Goal: Book appointment/travel/reservation

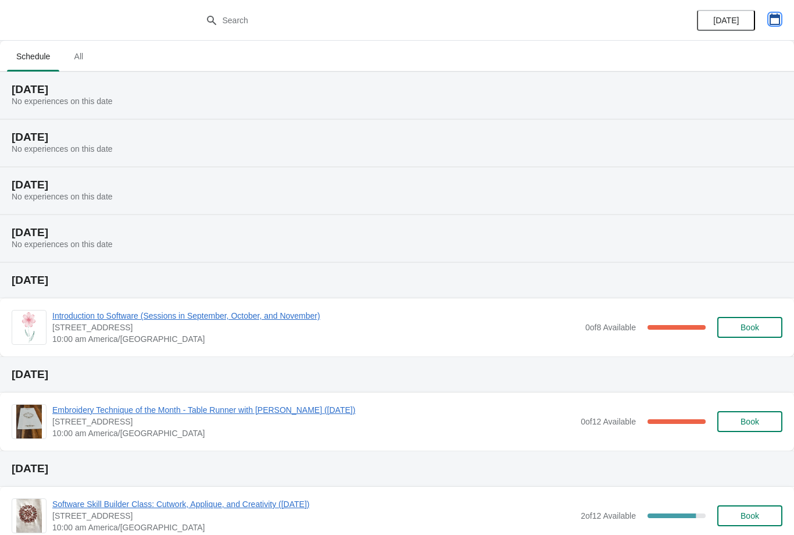
click at [772, 14] on icon "button" at bounding box center [775, 19] width 10 height 12
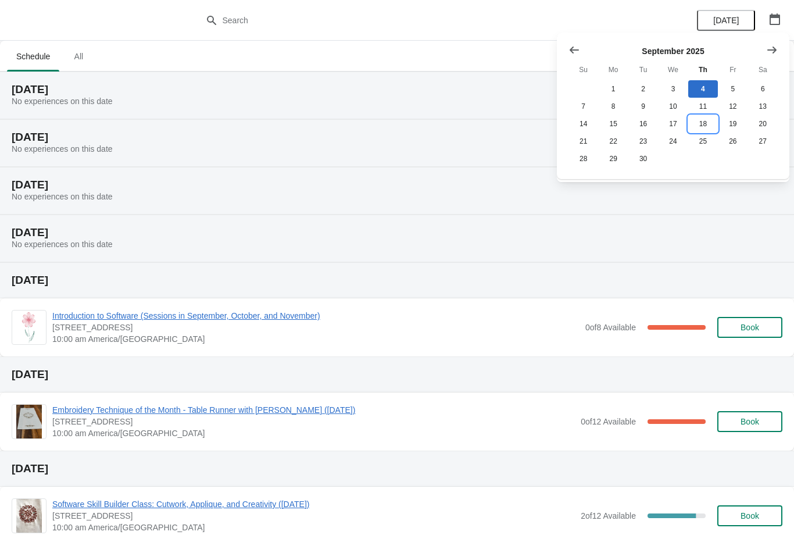
click at [702, 116] on button "18" at bounding box center [704, 123] width 30 height 17
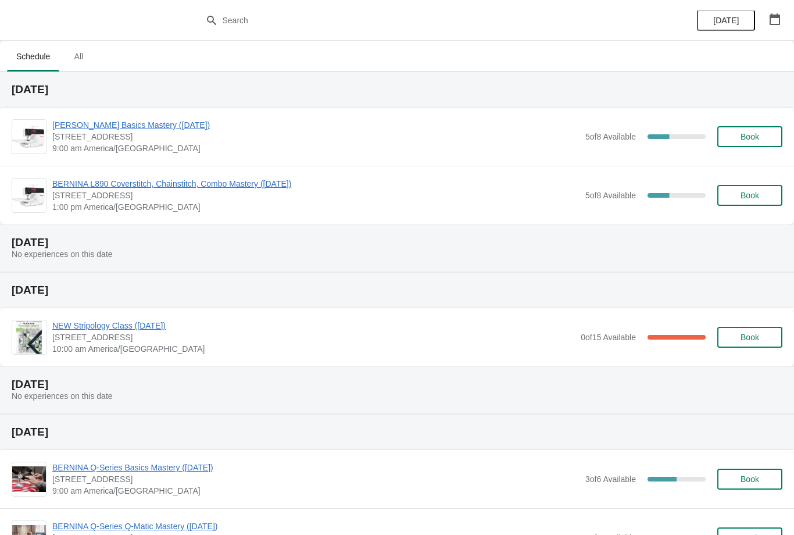
click at [749, 133] on span "Book" at bounding box center [750, 136] width 19 height 9
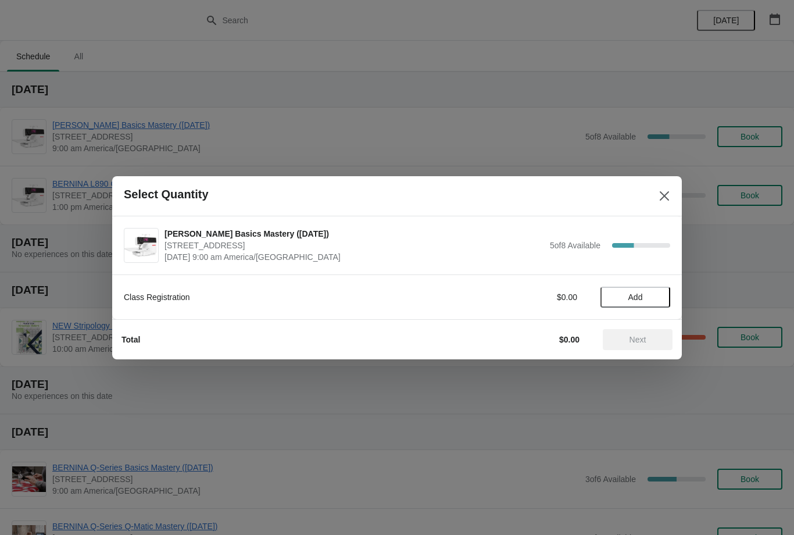
click at [638, 297] on span "Add" at bounding box center [636, 297] width 15 height 9
click at [640, 338] on span "Next" at bounding box center [638, 339] width 17 height 9
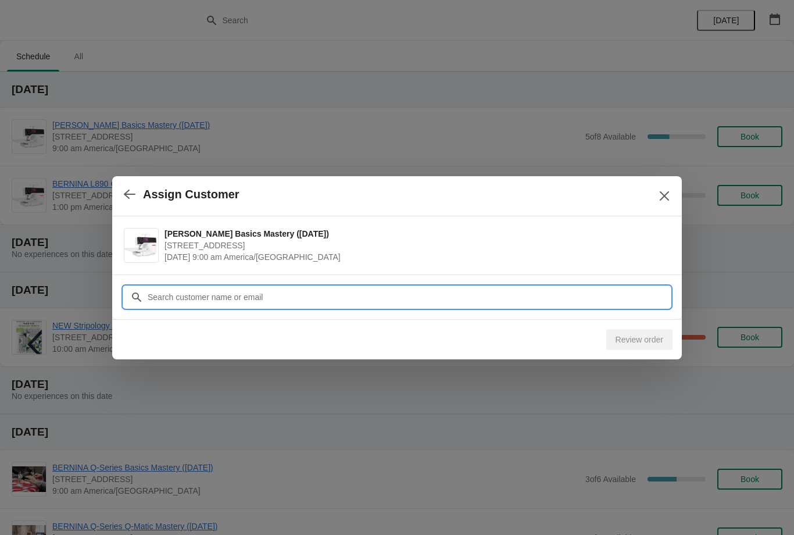
click at [272, 294] on input "Customer" at bounding box center [408, 297] width 523 height 21
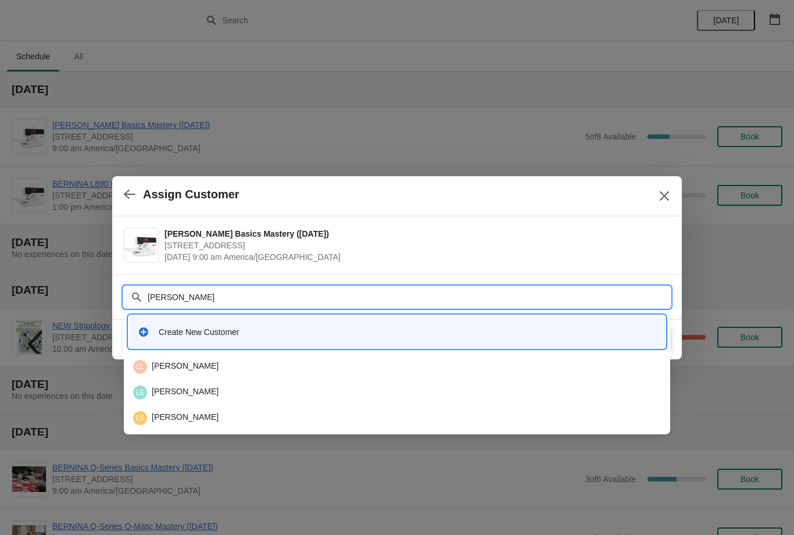
type input "[PERSON_NAME]"
click at [180, 388] on div "LE [PERSON_NAME]" at bounding box center [397, 393] width 528 height 14
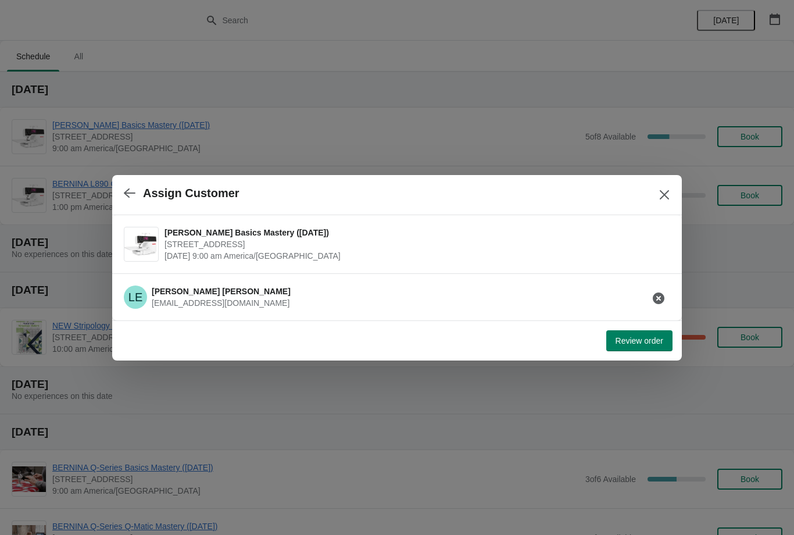
click at [634, 340] on span "Review order" at bounding box center [640, 340] width 48 height 9
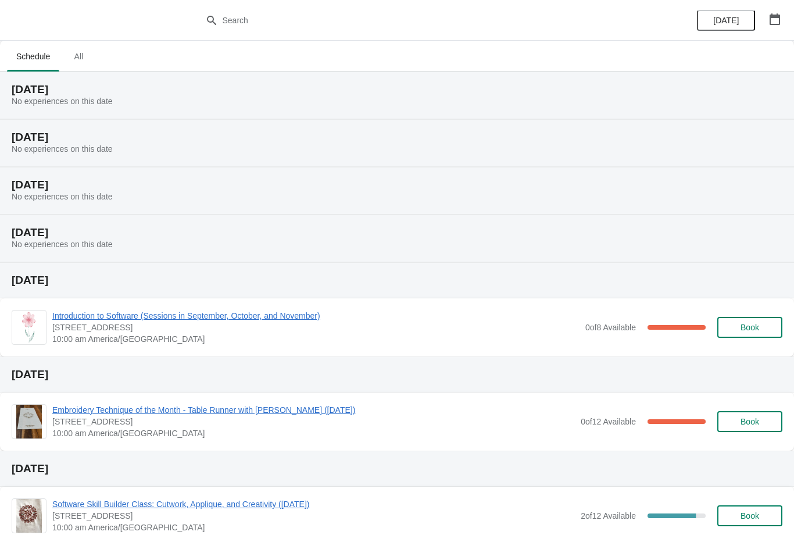
click at [779, 15] on icon "button" at bounding box center [775, 19] width 10 height 12
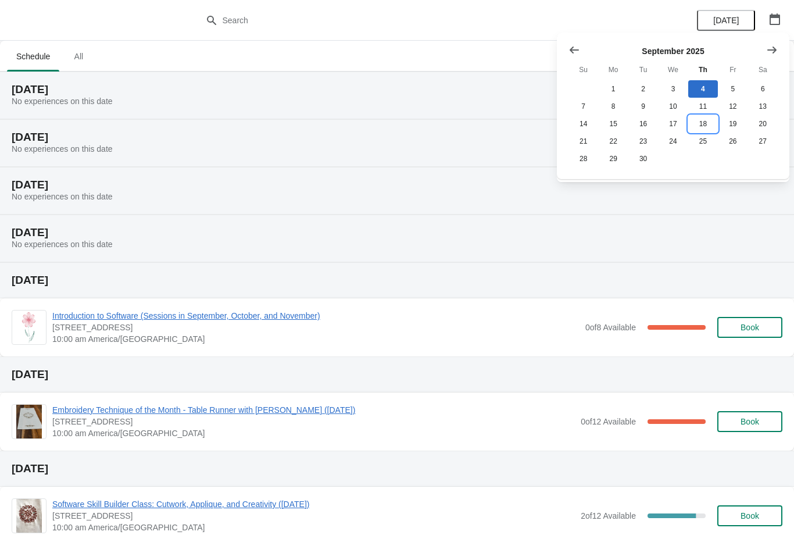
click at [705, 122] on button "18" at bounding box center [704, 123] width 30 height 17
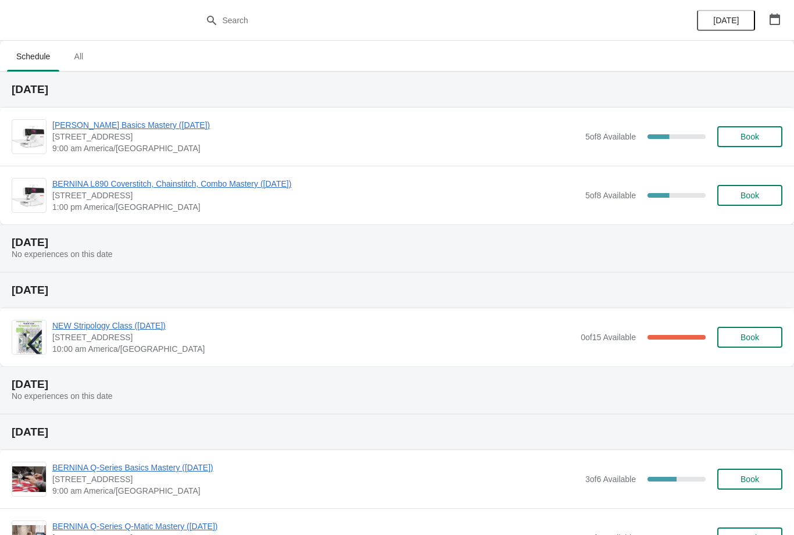
click at [755, 195] on span "Book" at bounding box center [750, 195] width 19 height 9
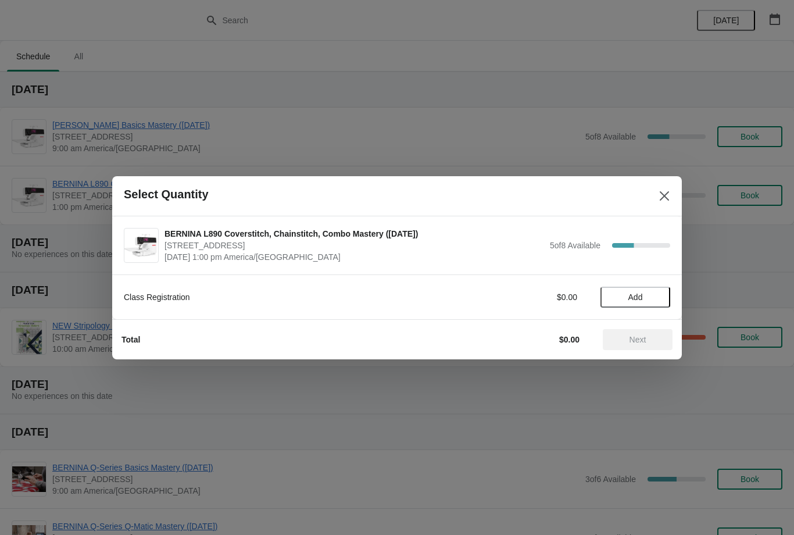
click at [638, 295] on span "Add" at bounding box center [636, 297] width 15 height 9
click at [640, 338] on span "Next" at bounding box center [638, 339] width 17 height 9
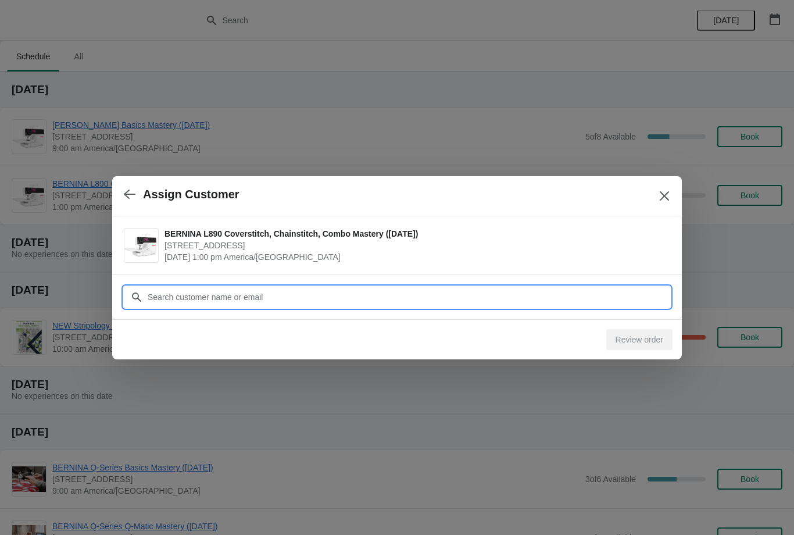
click at [273, 297] on input "Customer" at bounding box center [408, 297] width 523 height 21
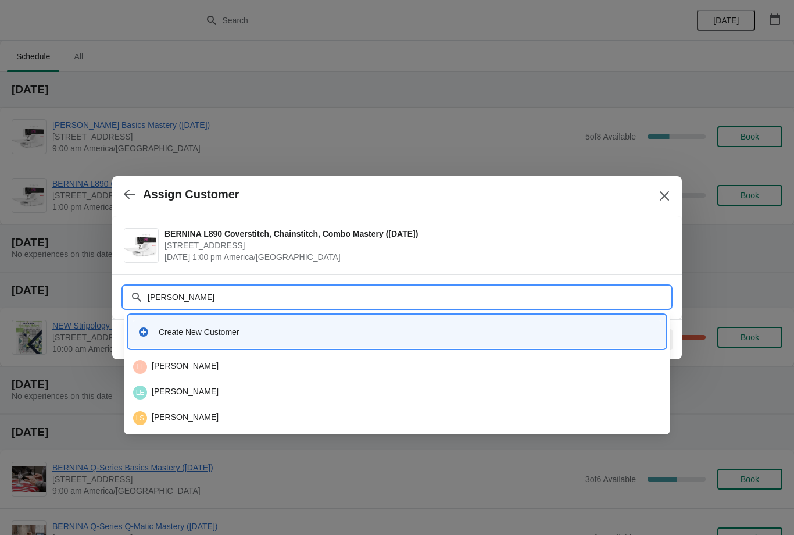
type input "[PERSON_NAME]"
click at [176, 390] on div "LE [PERSON_NAME]" at bounding box center [397, 393] width 528 height 14
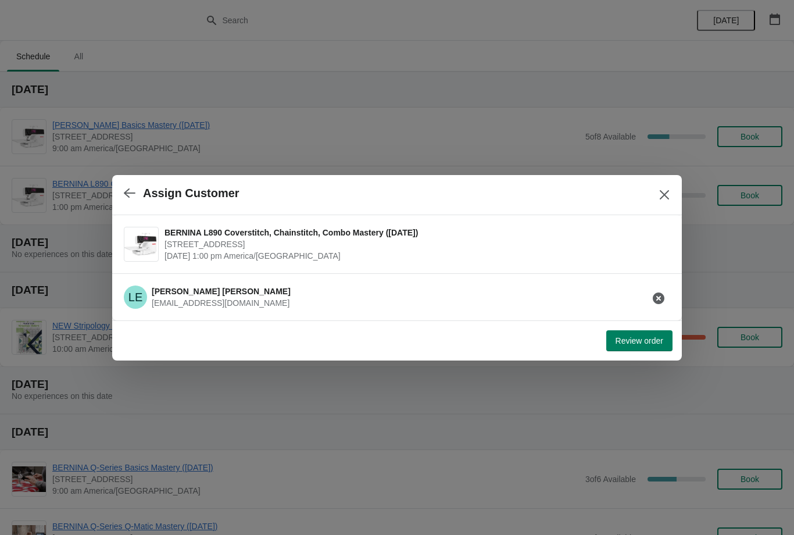
click at [639, 340] on span "Review order" at bounding box center [640, 340] width 48 height 9
